Goal: Obtain resource: Download file/media

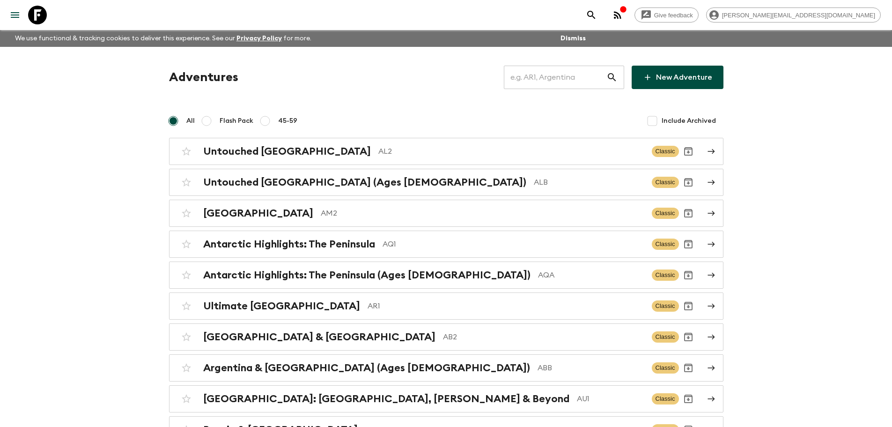
click at [546, 78] on input "text" at bounding box center [555, 77] width 103 height 26
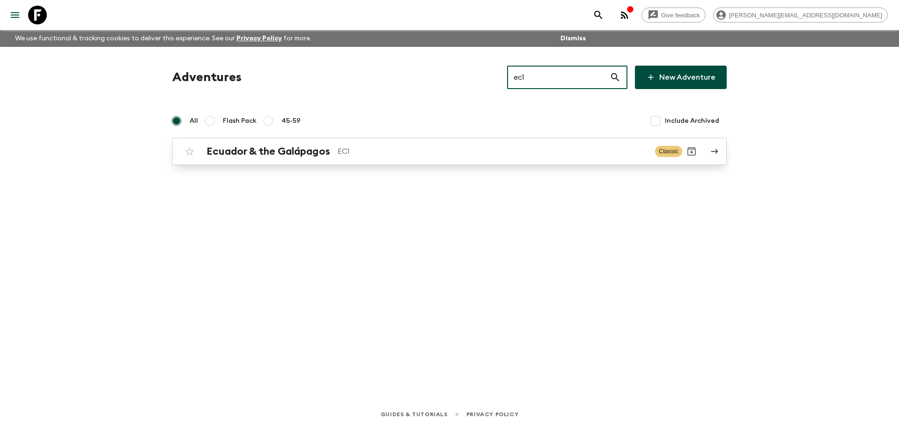
type input "ec1"
click at [395, 158] on div "Ecuador & the Galápagos EC1 Classic" at bounding box center [431, 151] width 502 height 19
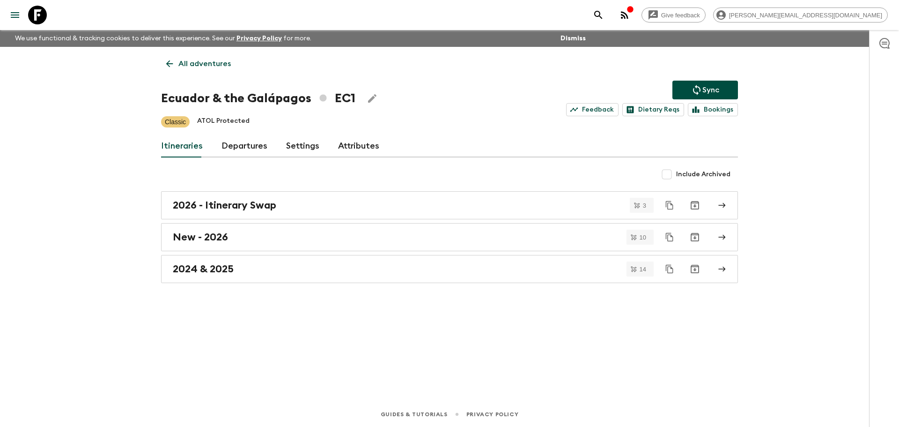
click at [237, 151] on link "Departures" at bounding box center [244, 146] width 46 height 22
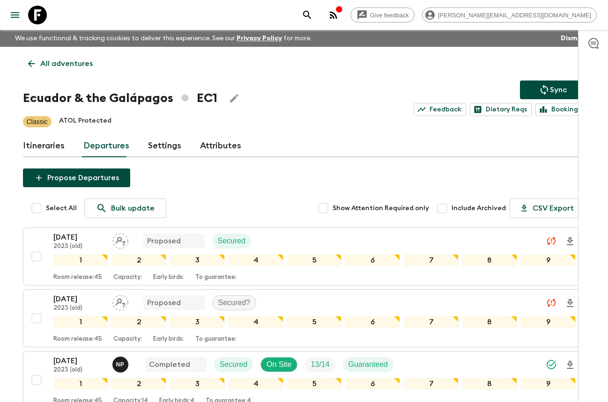
drag, startPoint x: 37, startPoint y: 13, endPoint x: 119, endPoint y: 0, distance: 83.8
click at [37, 13] on icon at bounding box center [37, 15] width 19 height 19
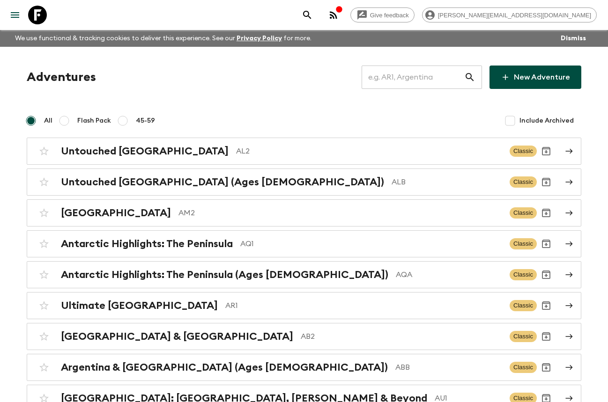
click at [388, 76] on input "text" at bounding box center [412, 77] width 103 height 26
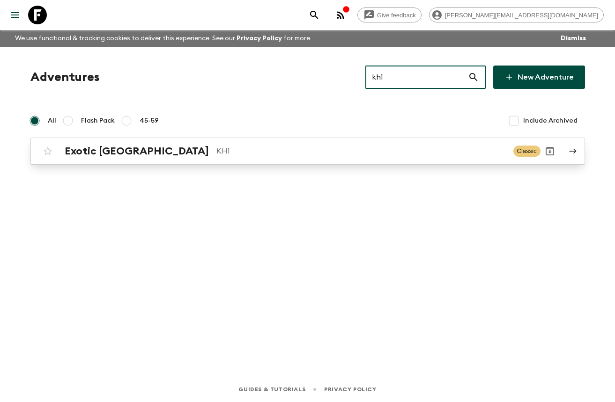
type input "kh1"
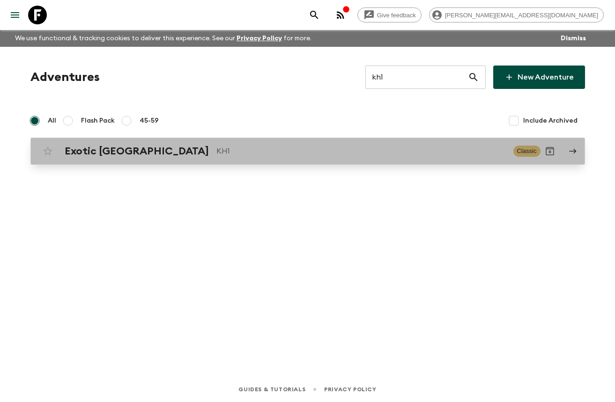
click at [317, 159] on div "Exotic [GEOGRAPHIC_DATA] KH1 Classic" at bounding box center [289, 151] width 502 height 19
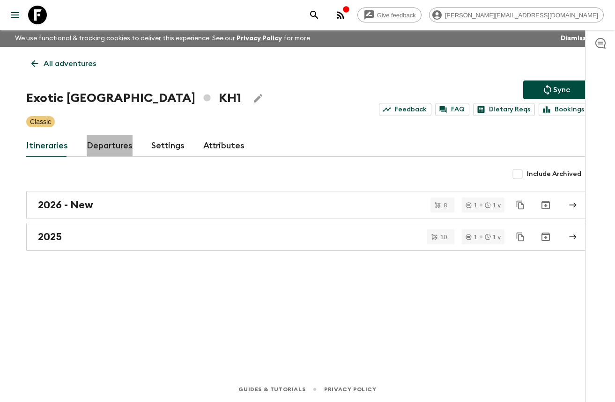
click at [123, 139] on link "Departures" at bounding box center [110, 146] width 46 height 22
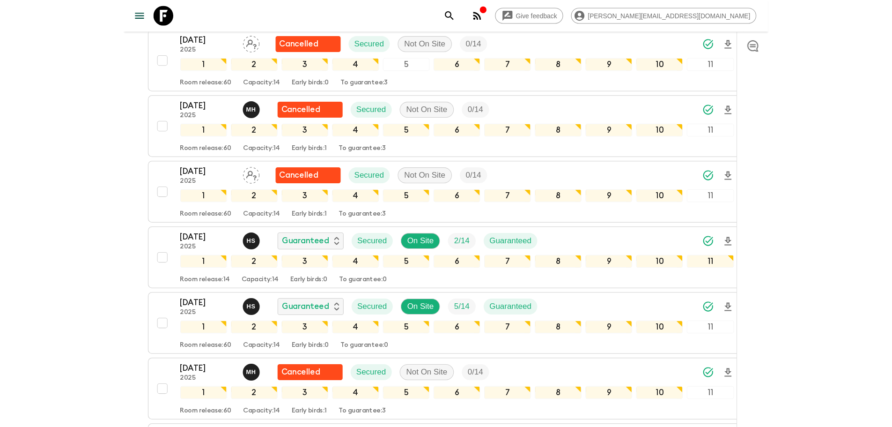
scroll to position [944, 0]
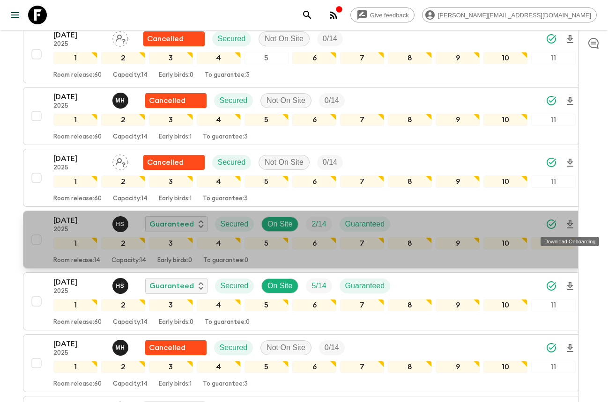
click at [568, 224] on icon "Download Onboarding" at bounding box center [570, 225] width 7 height 8
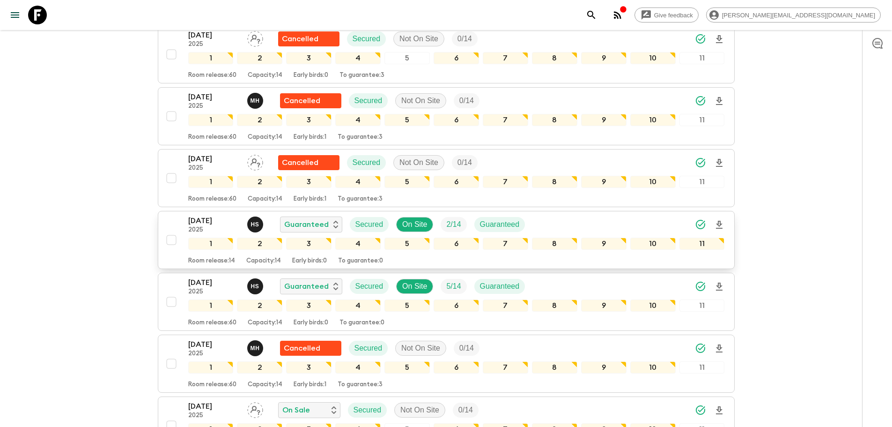
drag, startPoint x: 36, startPoint y: 22, endPoint x: 261, endPoint y: 29, distance: 225.3
click at [36, 22] on icon at bounding box center [37, 15] width 19 height 19
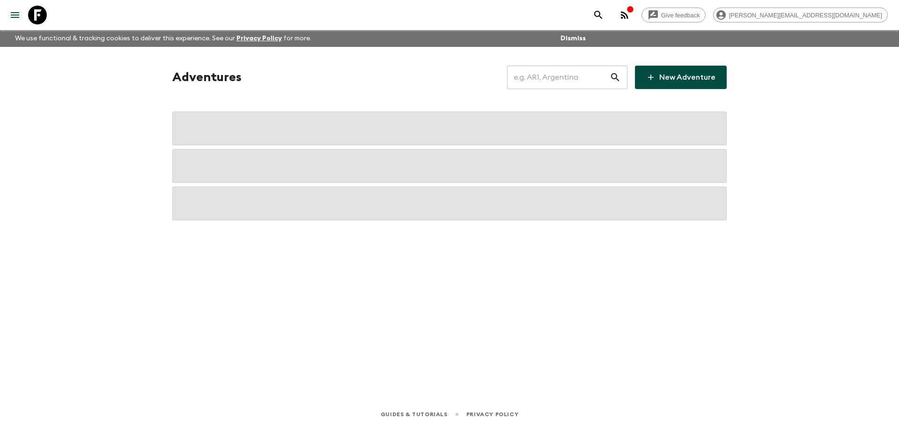
click at [596, 77] on input "text" at bounding box center [558, 77] width 103 height 26
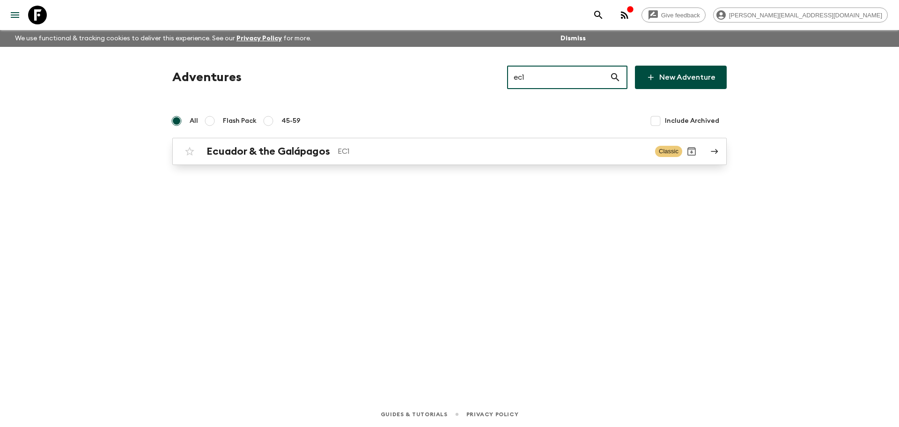
type input "ec1"
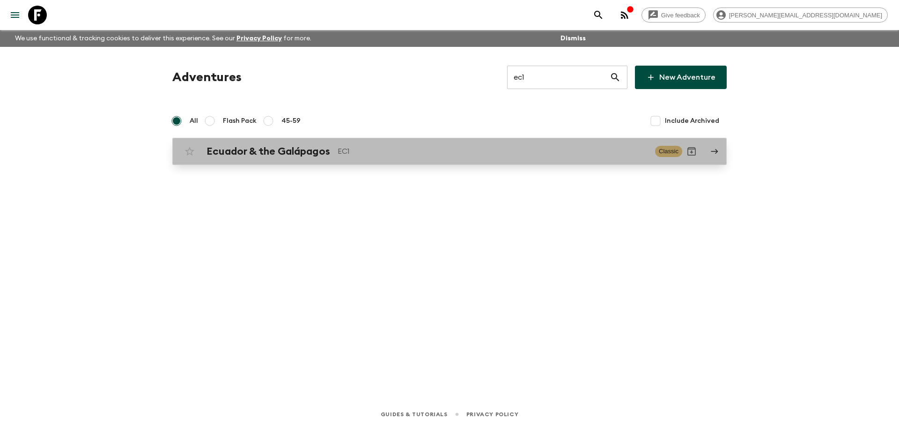
click at [479, 156] on p "EC1" at bounding box center [493, 151] width 310 height 11
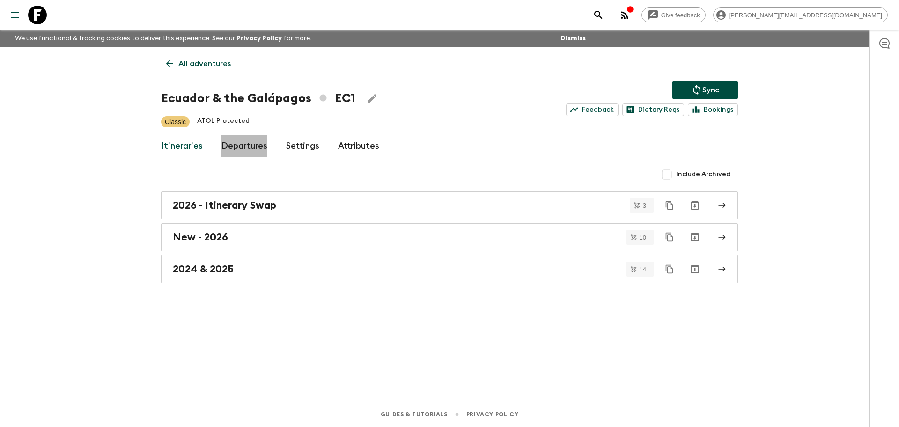
click at [242, 152] on link "Departures" at bounding box center [244, 146] width 46 height 22
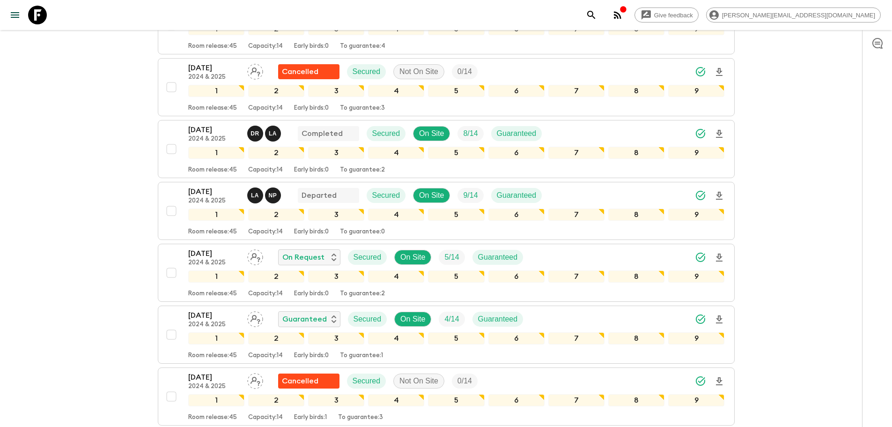
scroll to position [745, 0]
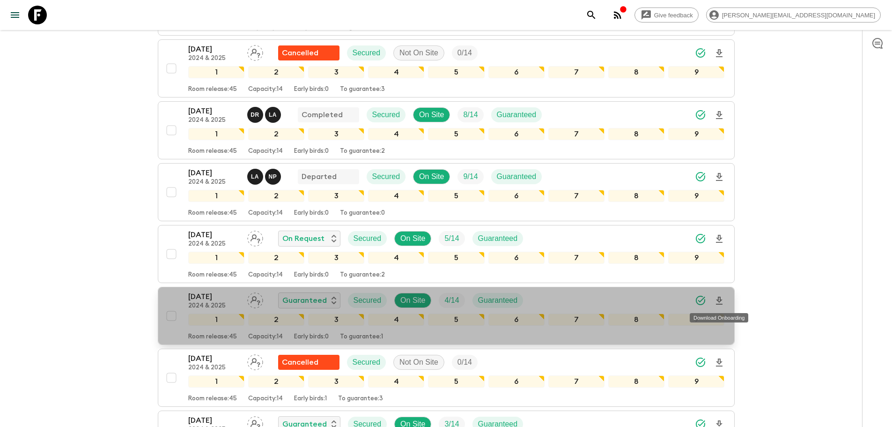
click at [720, 298] on icon "Download Onboarding" at bounding box center [719, 300] width 7 height 8
